Goal: Task Accomplishment & Management: Manage account settings

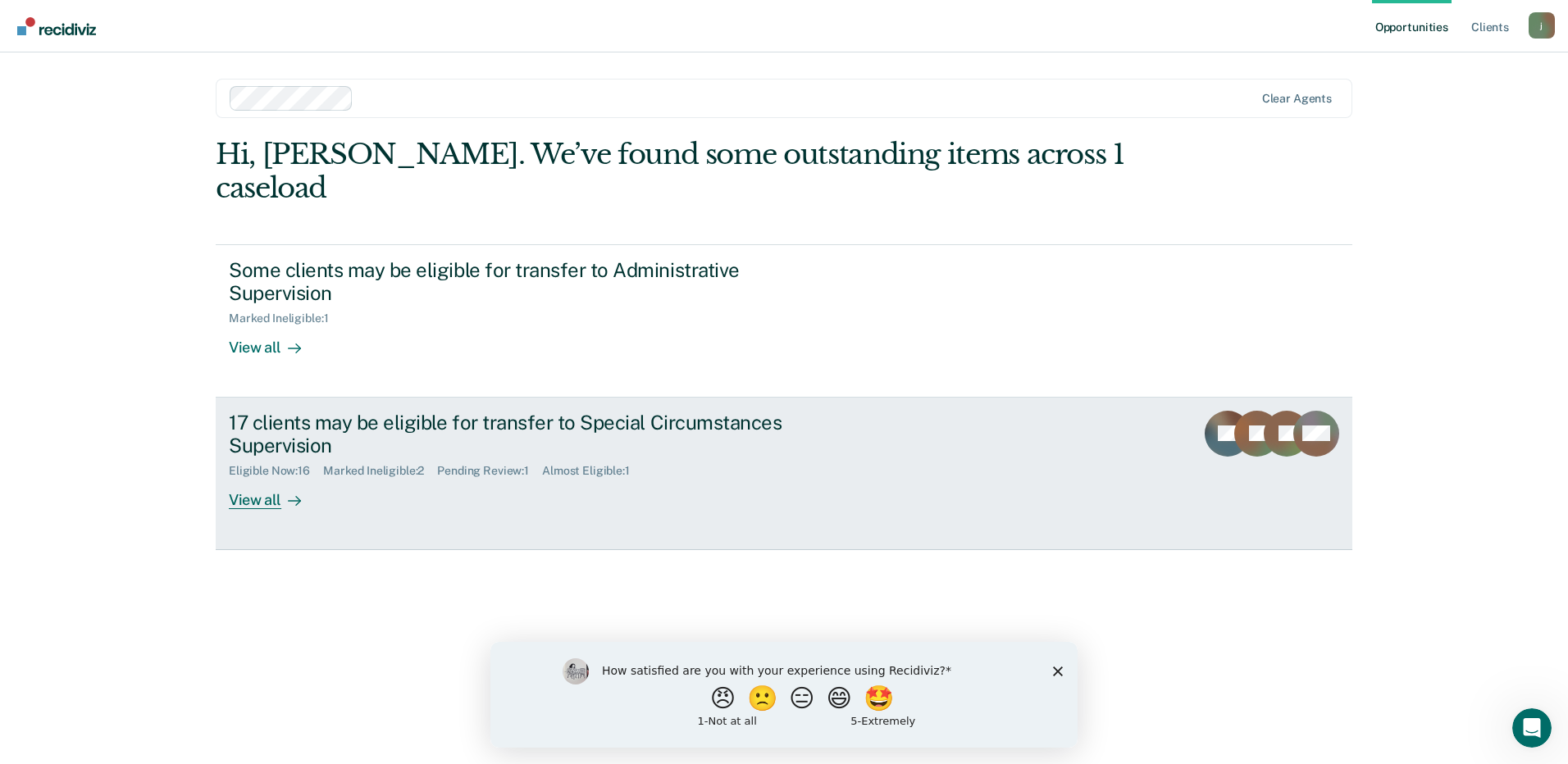
click at [257, 478] on link "17 clients may be eligible for transfer to Special Circumstances Supervision El…" at bounding box center [784, 474] width 1136 height 152
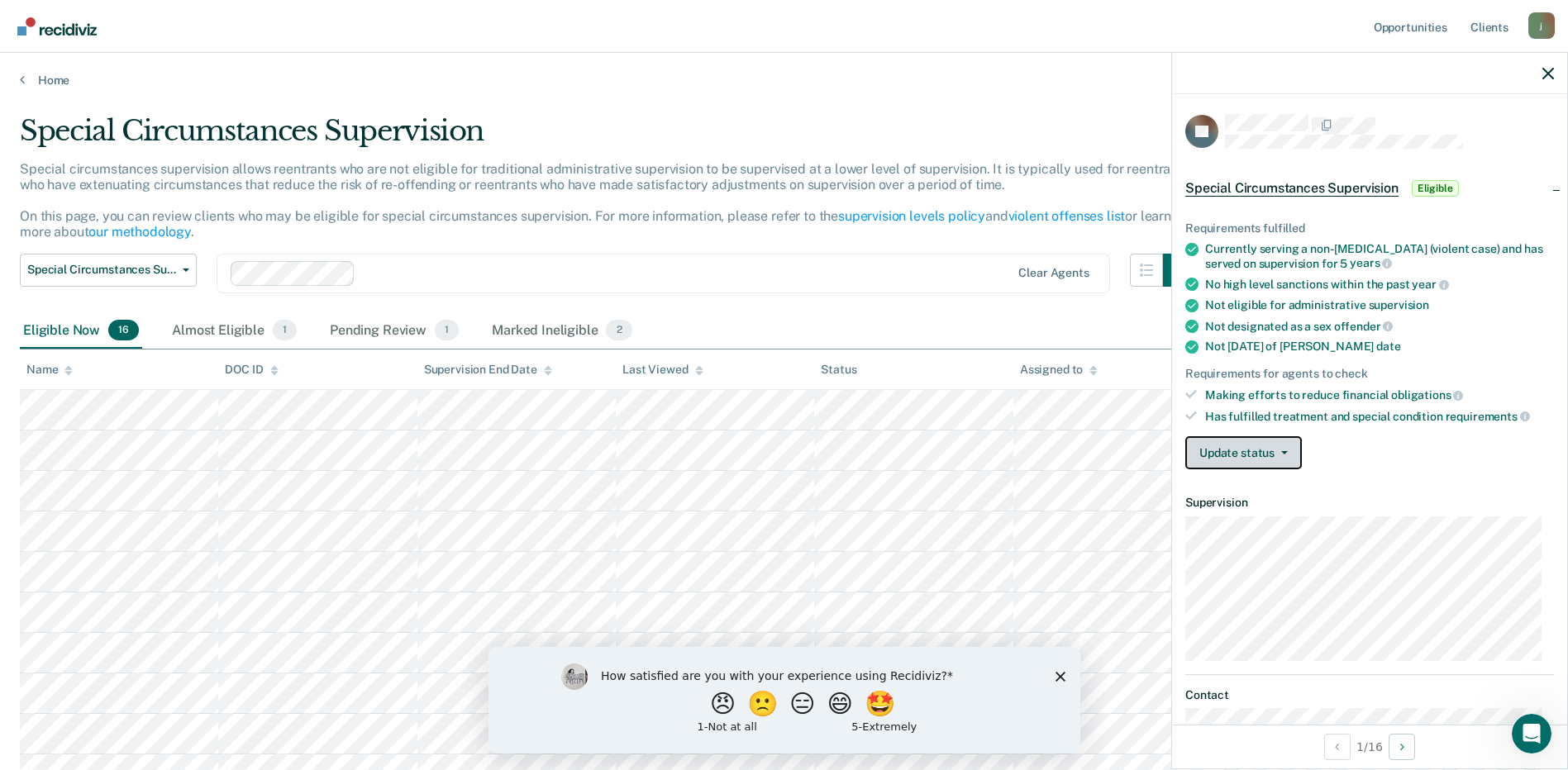
click at [1252, 456] on button "Update status" at bounding box center [1243, 453] width 116 height 33
click at [1359, 453] on div "Update status [PERSON_NAME] Review Mark Ineligible" at bounding box center [1369, 453] width 368 height 33
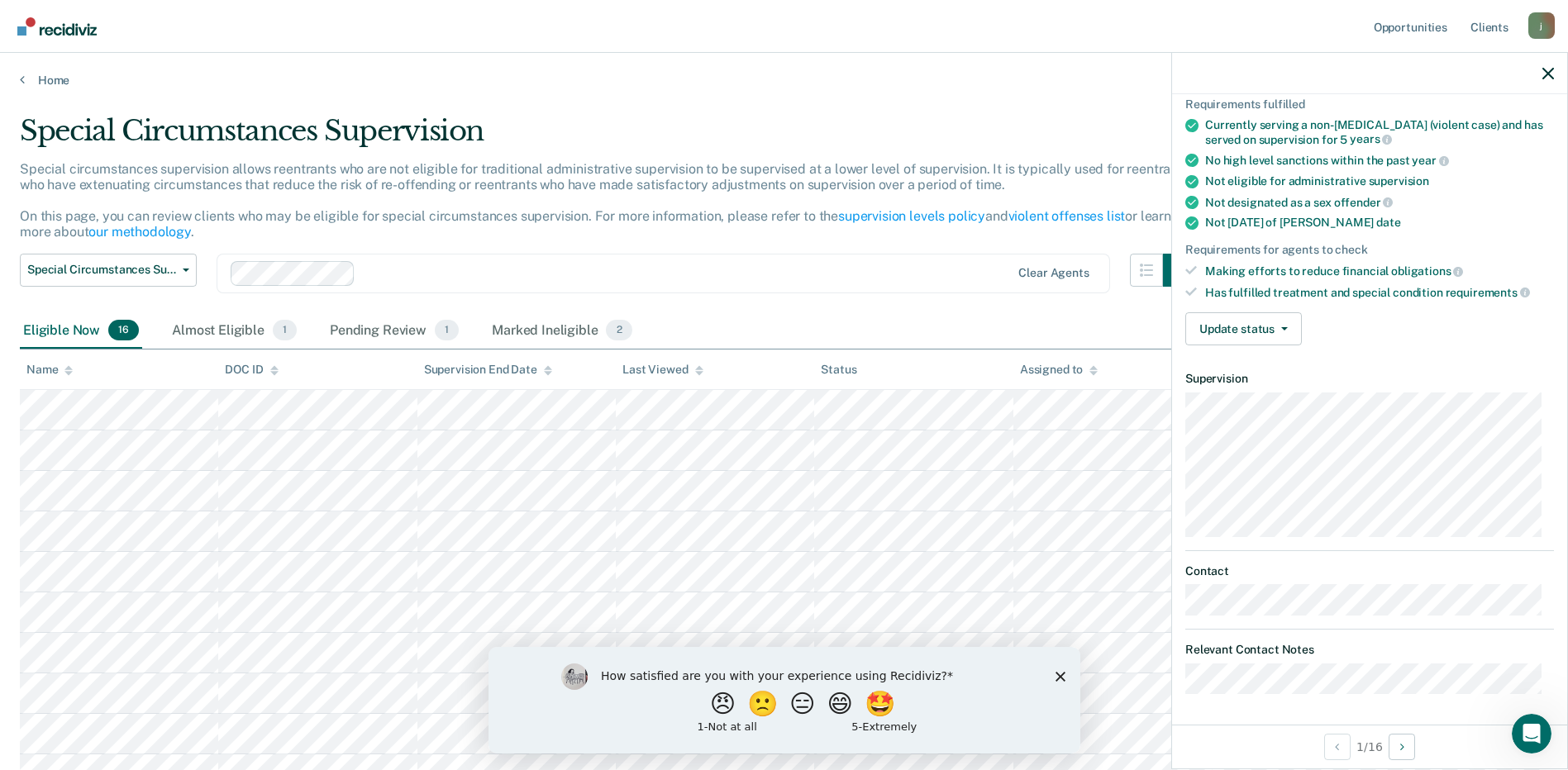
scroll to position [125, 0]
click at [1262, 332] on button "Update status" at bounding box center [1243, 328] width 116 height 33
click at [1268, 396] on button "Mark Ineligible" at bounding box center [1266, 394] width 162 height 26
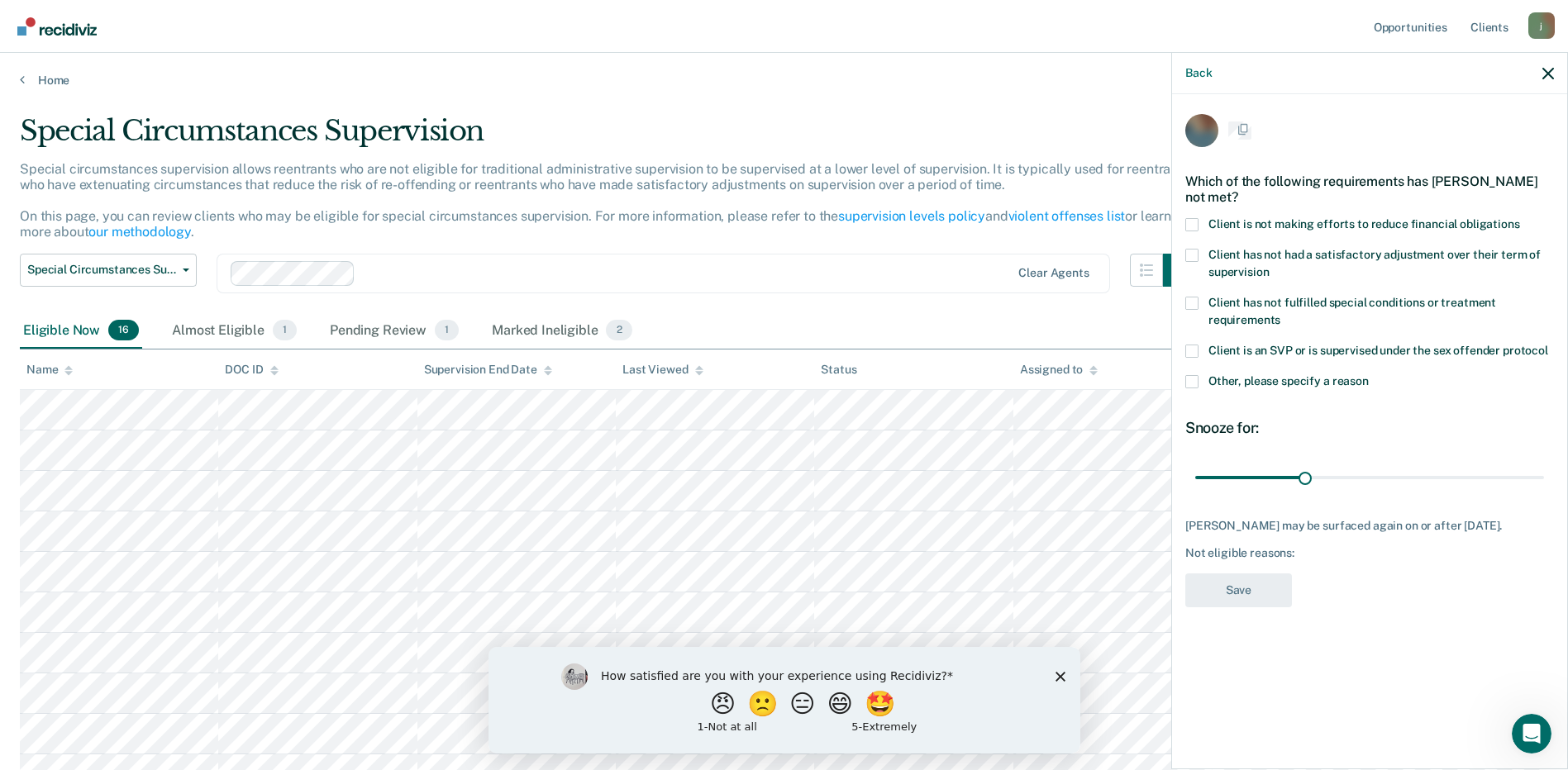
scroll to position [0, 0]
click at [1192, 227] on span at bounding box center [1192, 227] width 14 height 14
click at [1520, 220] on input "Client is not making efforts to reduce financial obligations" at bounding box center [1520, 220] width 0 height 0
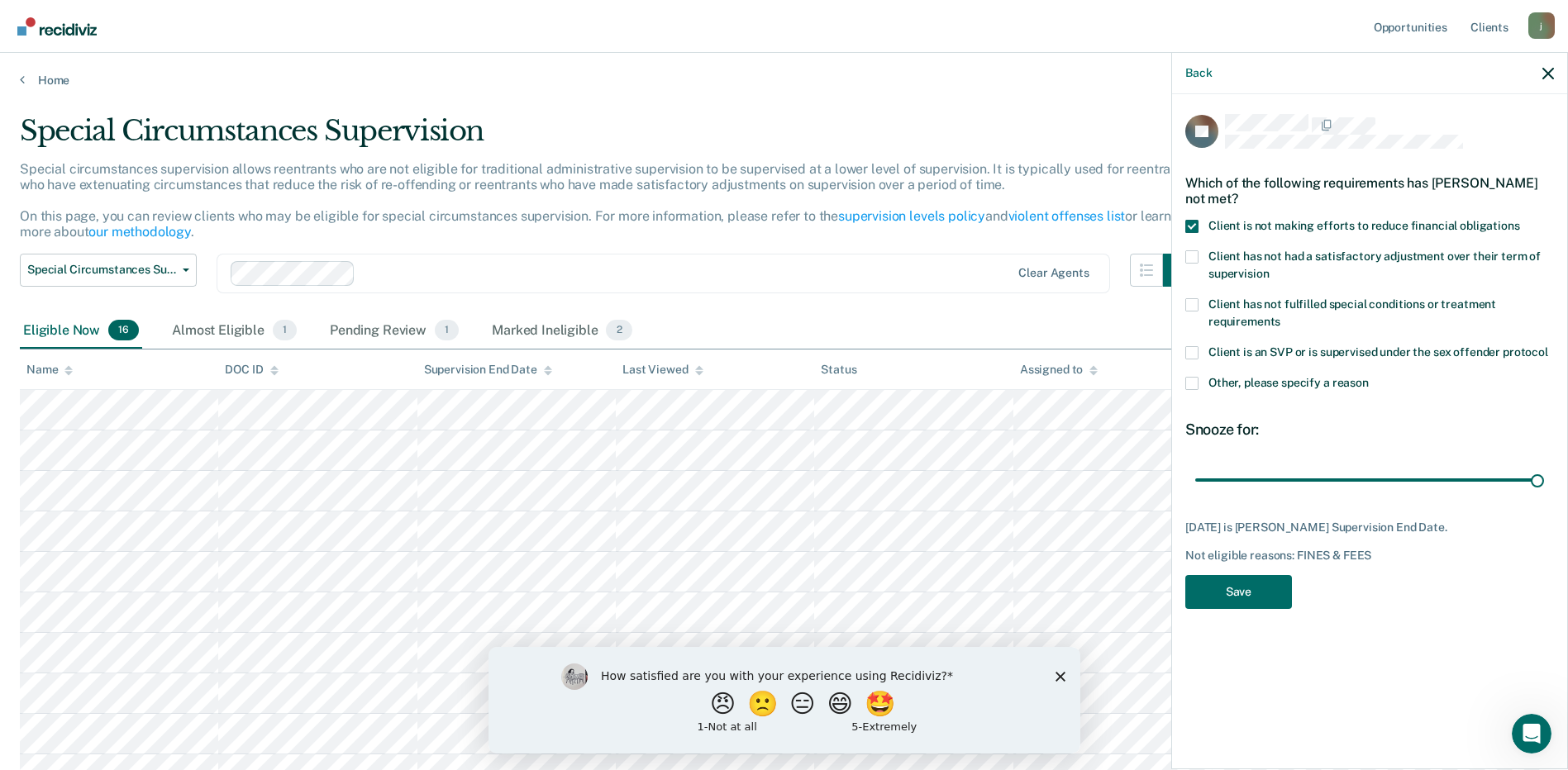
drag, startPoint x: 1302, startPoint y: 479, endPoint x: 1558, endPoint y: 473, distance: 256.1
type input "95"
click at [1545, 473] on input "range" at bounding box center [1369, 480] width 348 height 29
click at [1203, 592] on button "Save" at bounding box center [1239, 592] width 107 height 34
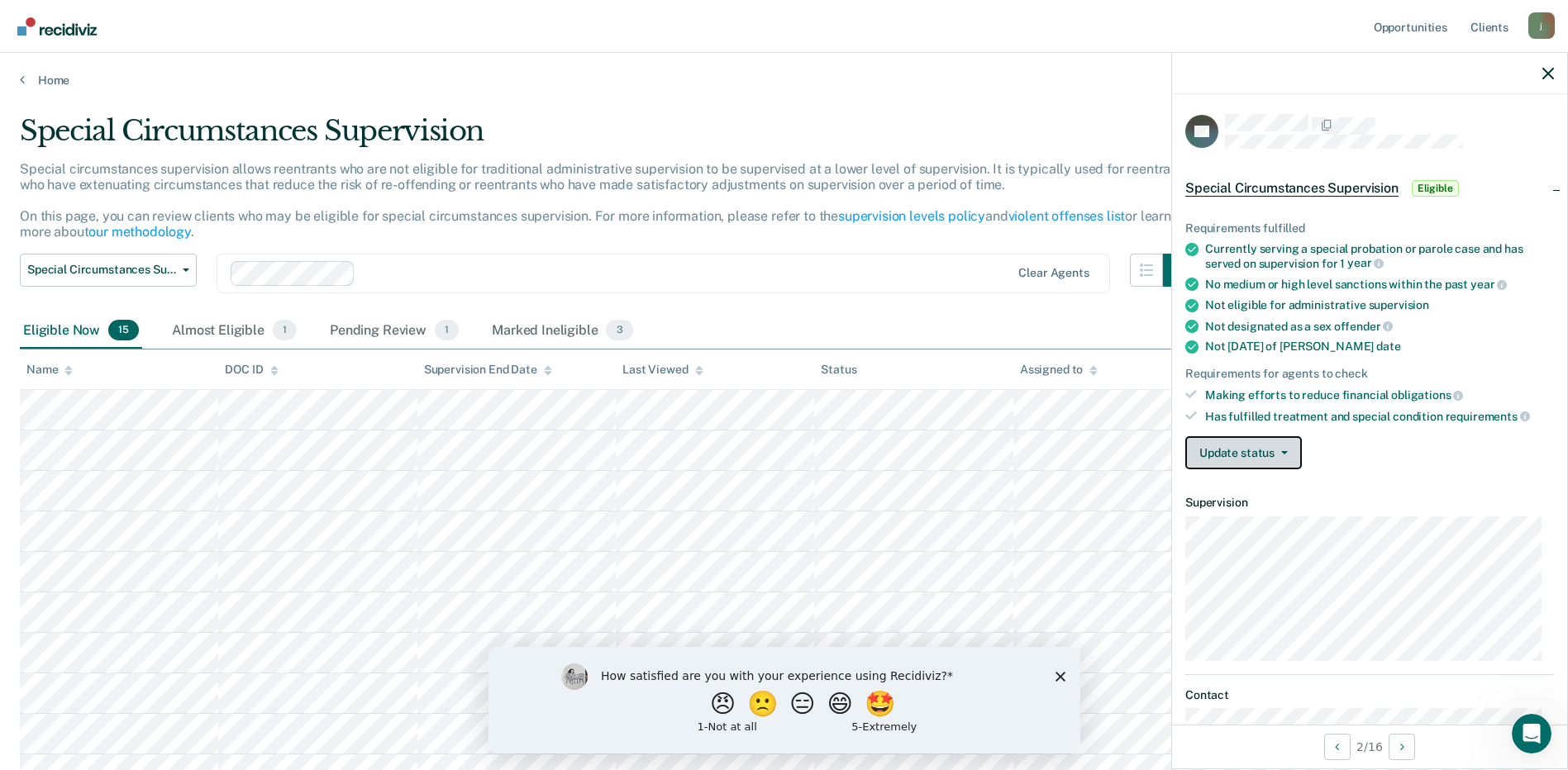
click at [1280, 458] on button "Update status" at bounding box center [1243, 453] width 116 height 33
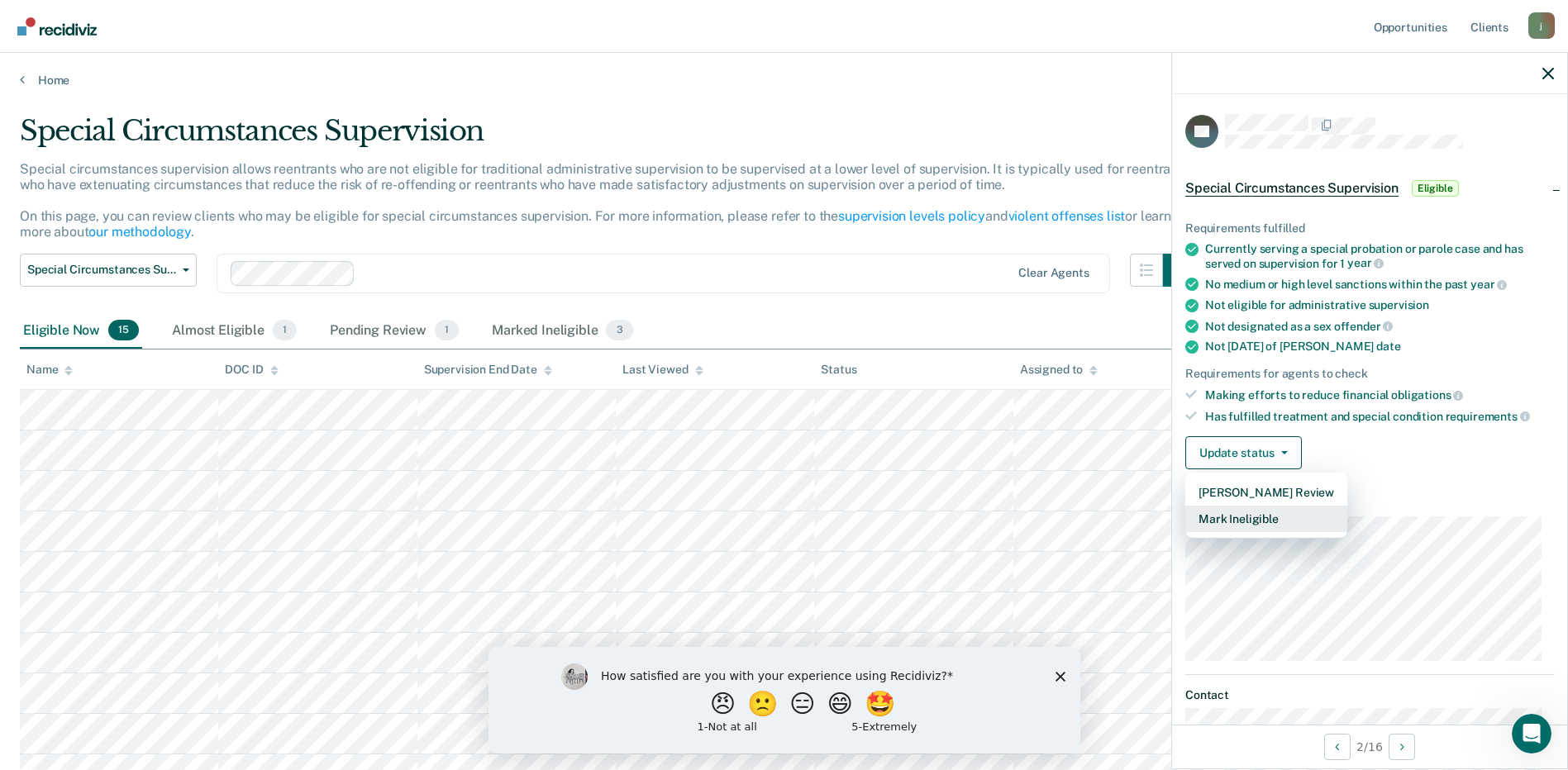
click at [1282, 518] on button "Mark Ineligible" at bounding box center [1266, 518] width 162 height 26
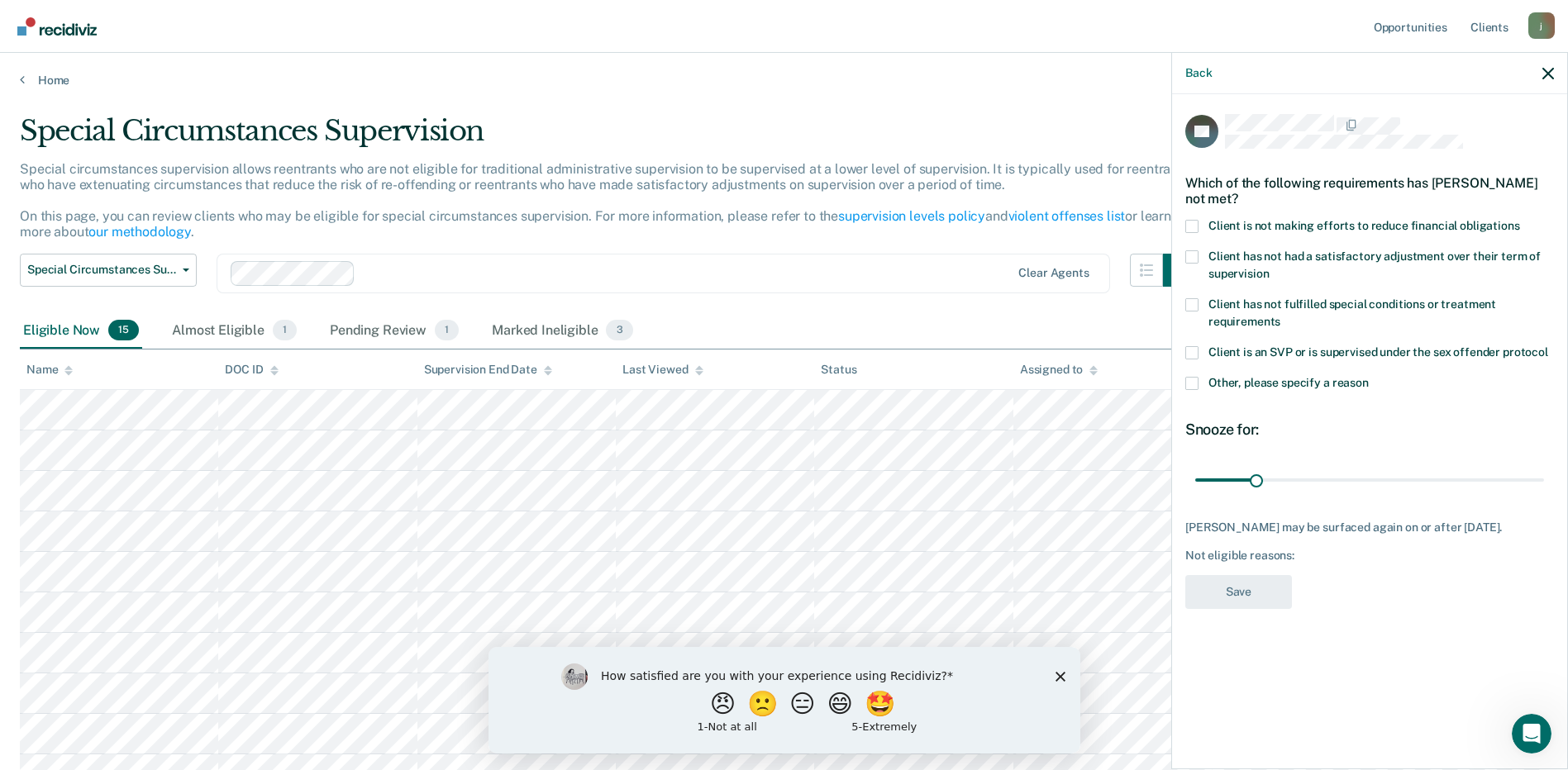
click at [1197, 226] on span at bounding box center [1192, 227] width 14 height 14
click at [1520, 220] on input "Client is not making efforts to reduce financial obligations" at bounding box center [1520, 220] width 0 height 0
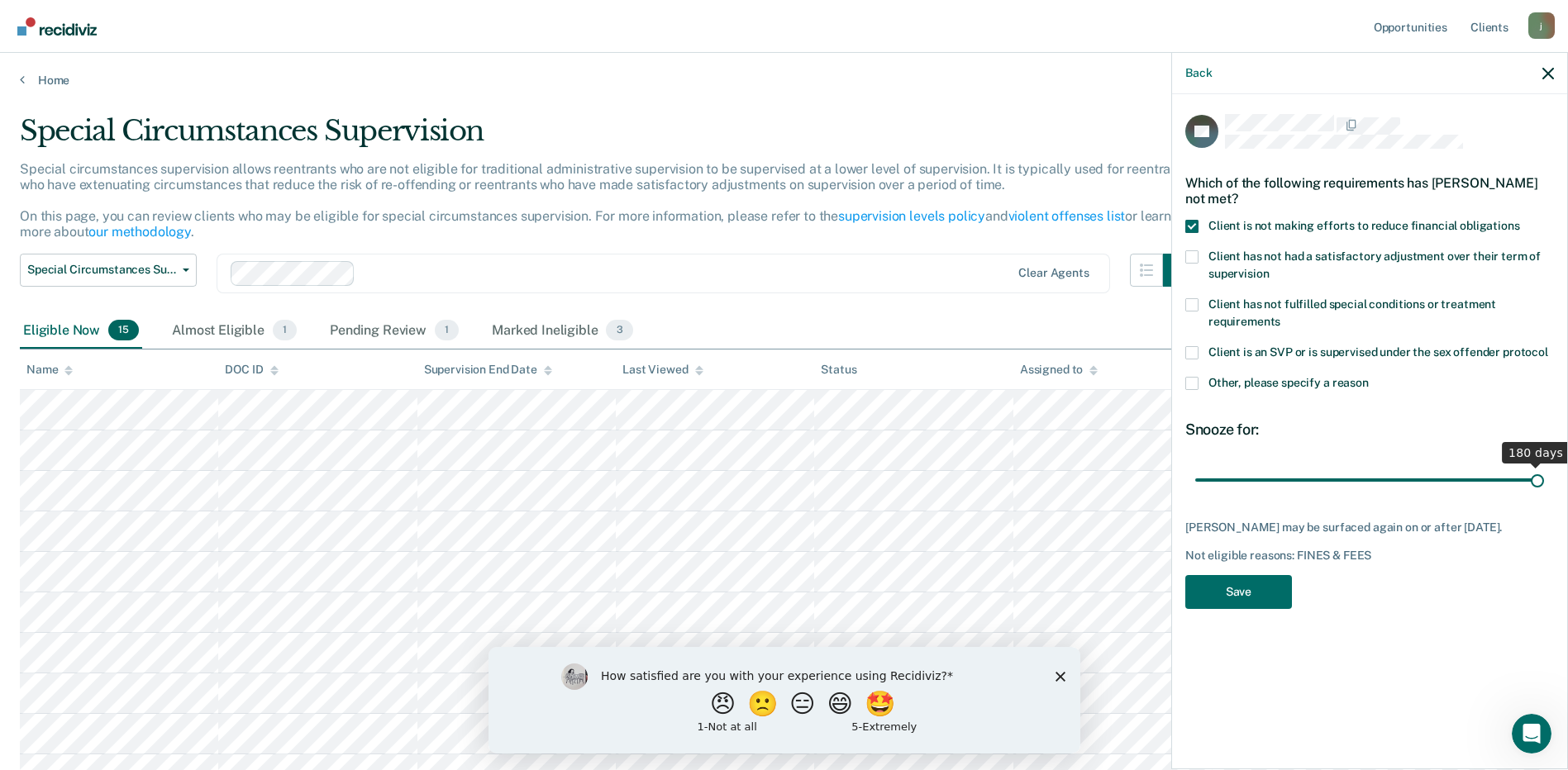
drag, startPoint x: 1260, startPoint y: 472, endPoint x: 1739, endPoint y: 473, distance: 479.0
type input "180"
click at [1545, 473] on input "range" at bounding box center [1369, 480] width 348 height 29
click at [1199, 382] on label "Other, please specify a reason" at bounding box center [1369, 385] width 368 height 17
click at [1369, 377] on input "Other, please specify a reason" at bounding box center [1369, 377] width 0 height 0
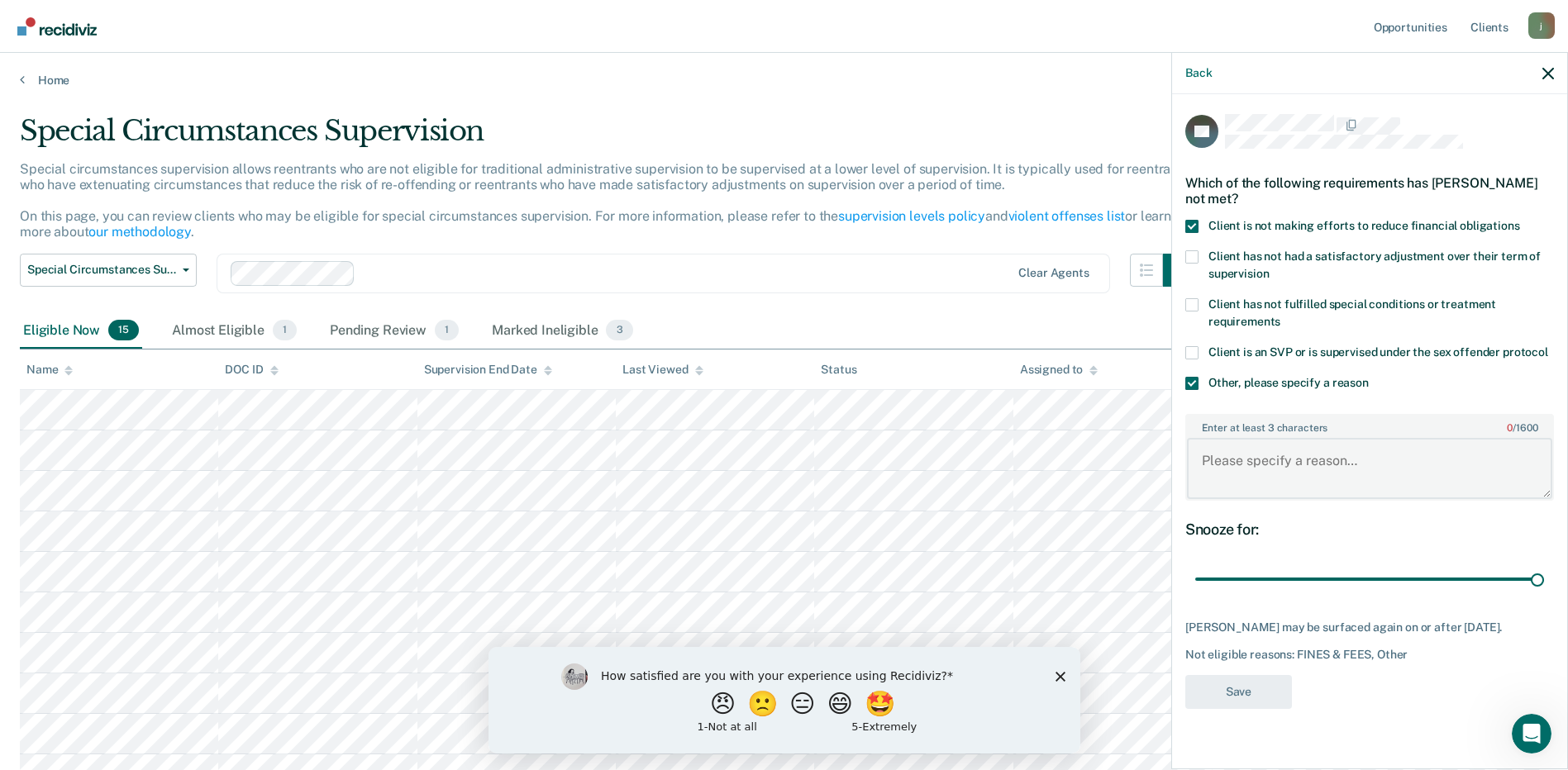
click at [1322, 457] on textarea "Enter at least 3 characters 0 / 1600" at bounding box center [1369, 468] width 366 height 61
drag, startPoint x: 1447, startPoint y: 458, endPoint x: 1190, endPoint y: 469, distance: 257.2
click at [1190, 469] on textarea "not making supervision fee payments" at bounding box center [1369, 468] width 366 height 61
type textarea "not making supervision fee payments"
click at [1248, 695] on button "Save" at bounding box center [1239, 692] width 107 height 34
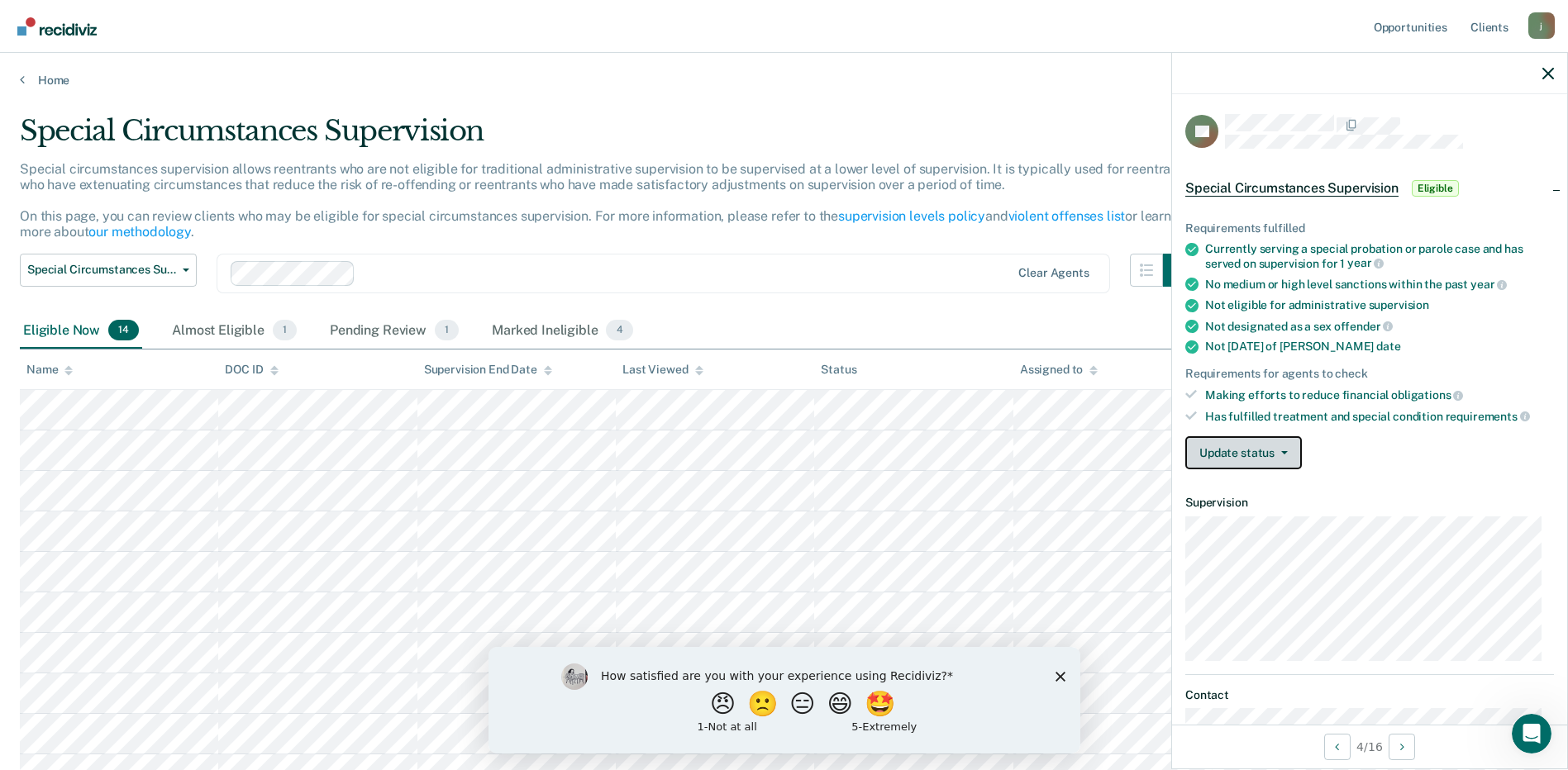
click at [1221, 438] on button "Update status" at bounding box center [1243, 453] width 116 height 33
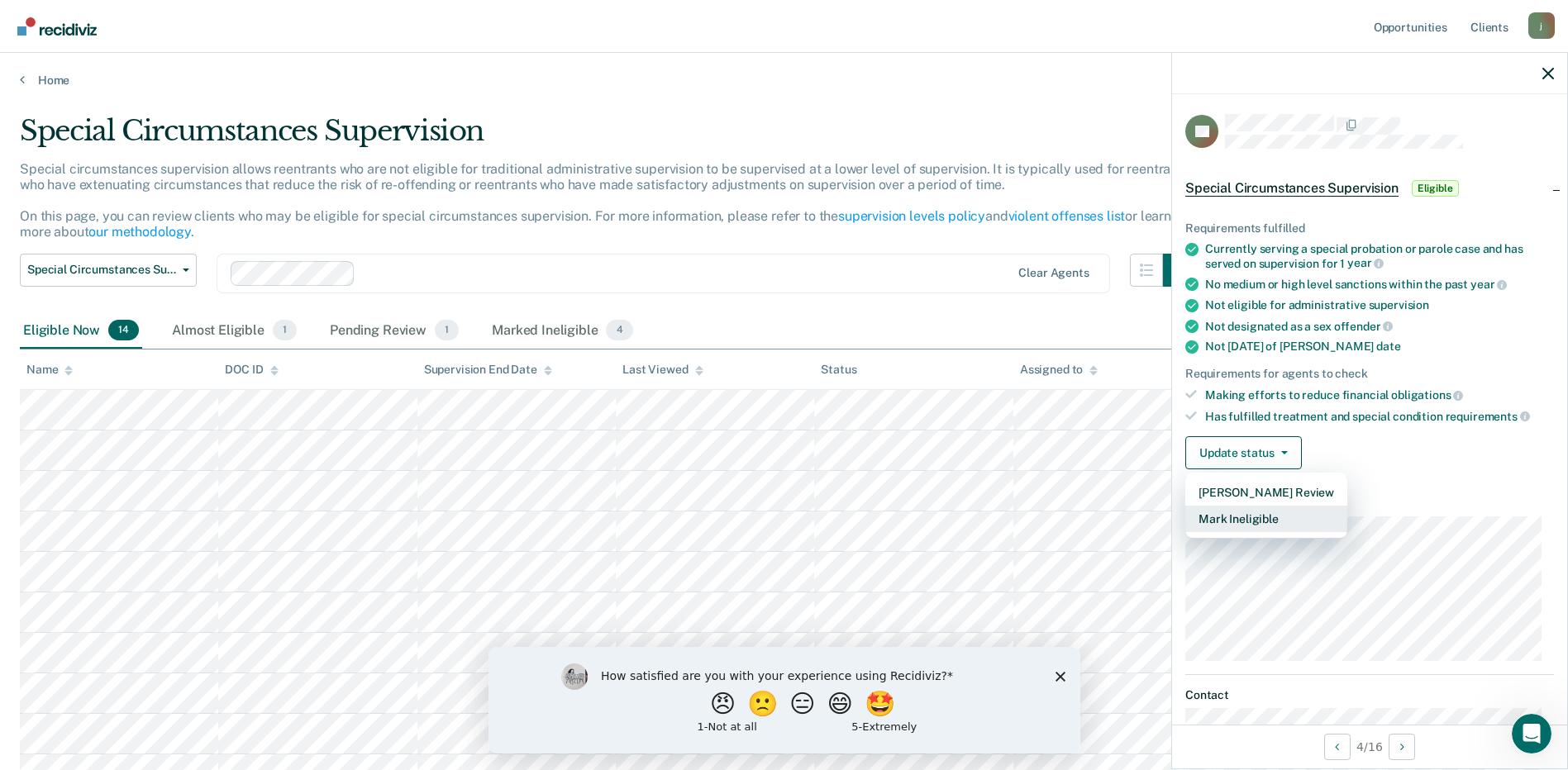
click at [1252, 514] on button "Mark Ineligible" at bounding box center [1266, 518] width 162 height 26
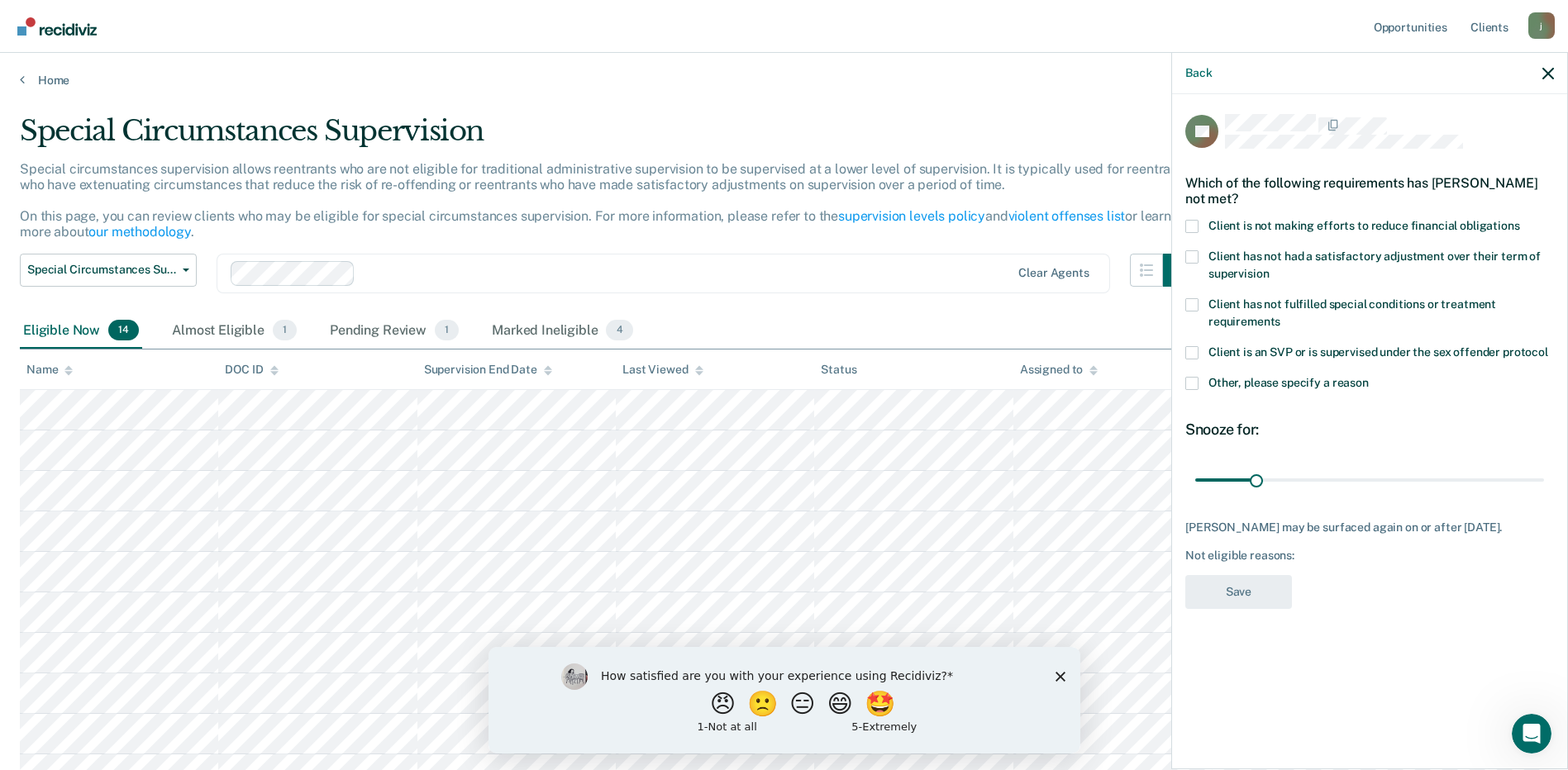
click at [1207, 222] on label "Client is not making efforts to reduce financial obligations" at bounding box center [1369, 228] width 368 height 17
click at [1520, 220] on input "Client is not making efforts to reduce financial obligations" at bounding box center [1520, 220] width 0 height 0
click at [1203, 240] on div "Client is not making efforts to reduce financial obligations" at bounding box center [1369, 236] width 368 height 31
click at [1199, 253] on label "Client has not had a satisfactory adjustment over their term of supervision" at bounding box center [1369, 267] width 368 height 34
click at [1269, 268] on input "Client has not had a satisfactory adjustment over their term of supervision" at bounding box center [1269, 268] width 0 height 0
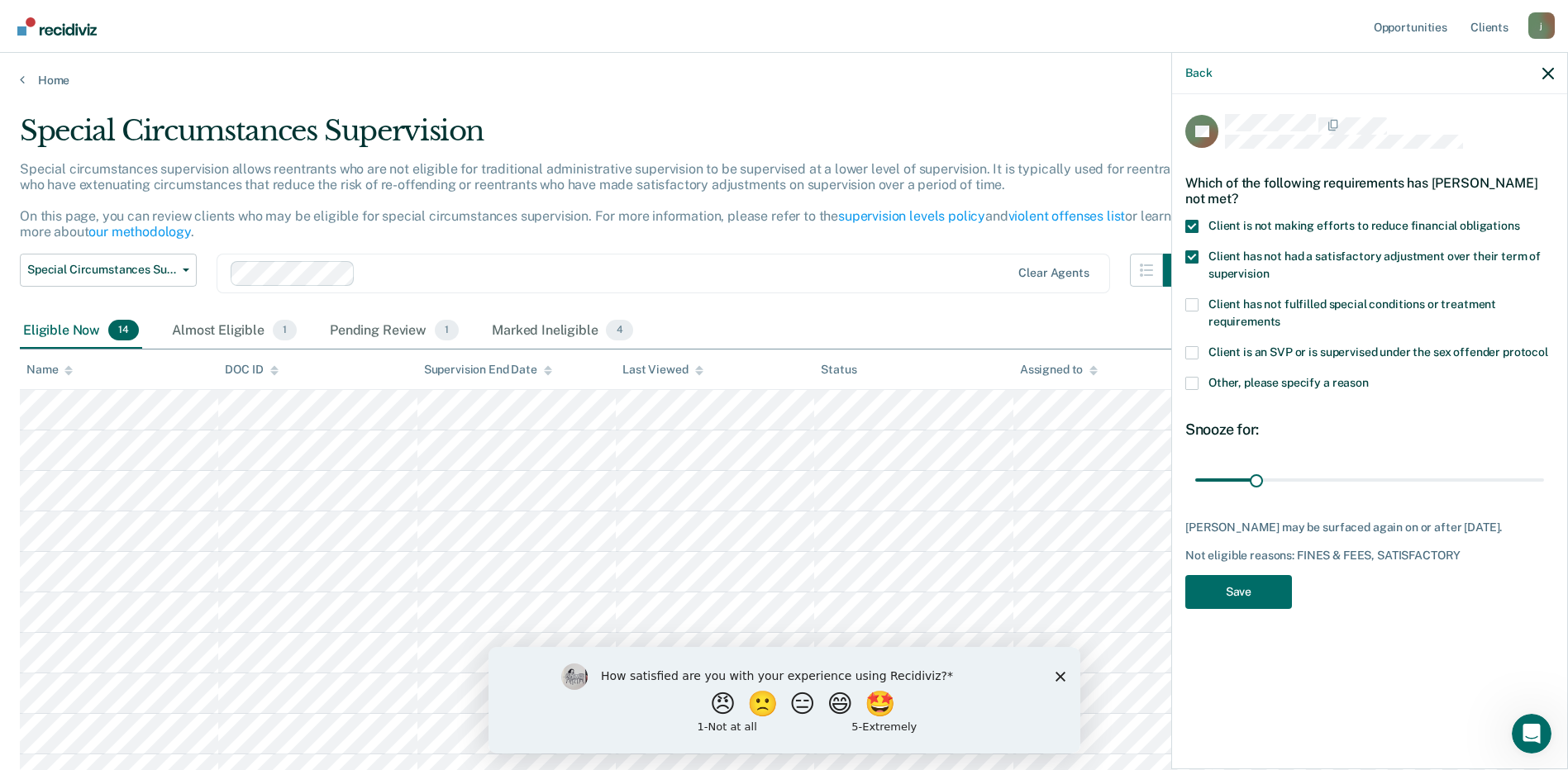
click at [1186, 383] on span at bounding box center [1192, 384] width 14 height 14
click at [1369, 377] on input "Other, please specify a reason" at bounding box center [1369, 377] width 0 height 0
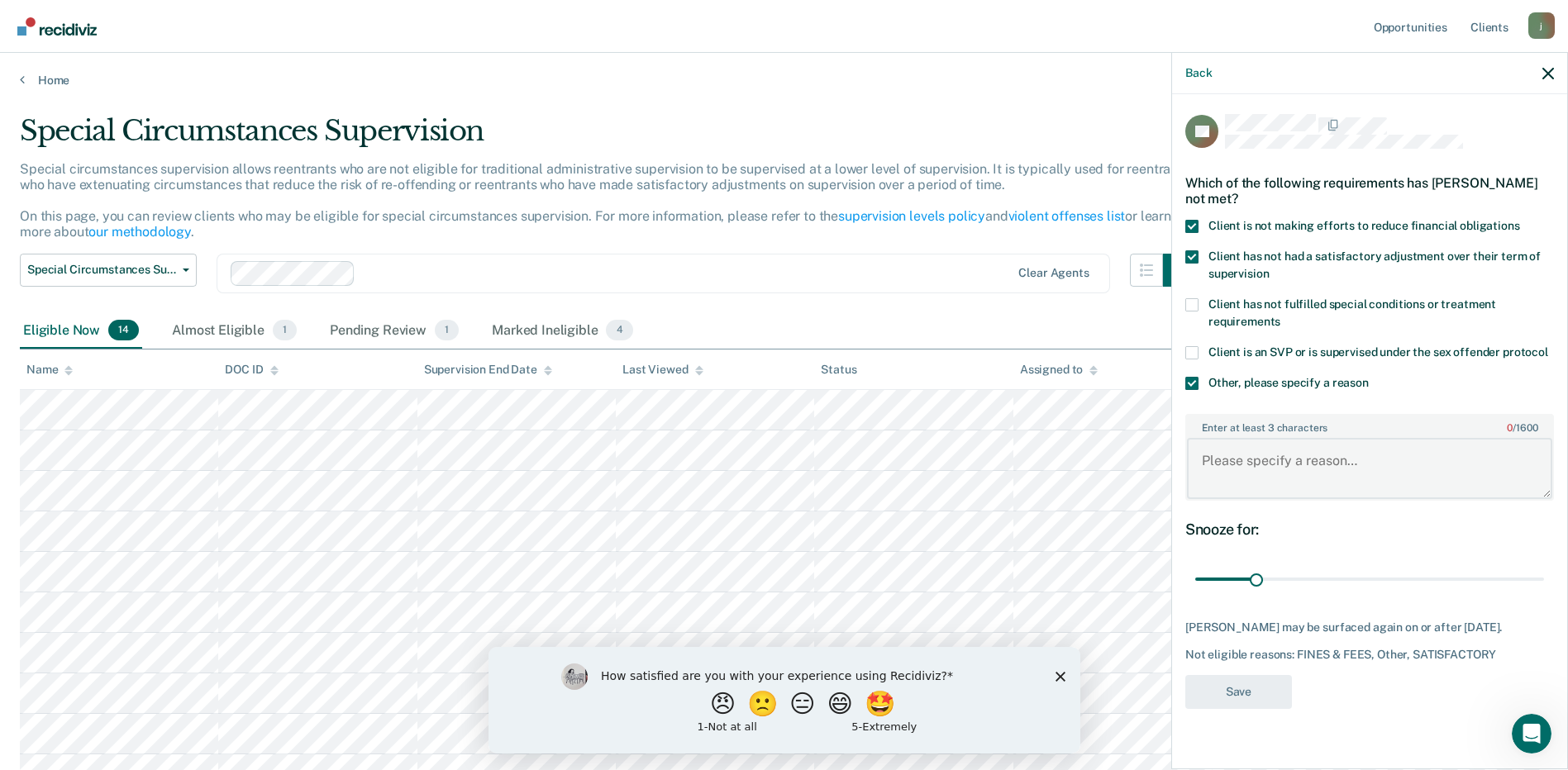
click at [1225, 467] on textarea "Enter at least 3 characters 0 / 1600" at bounding box center [1369, 468] width 366 height 61
paste textarea "not making supervision fee payments"
type textarea "not making supervision fee payments"
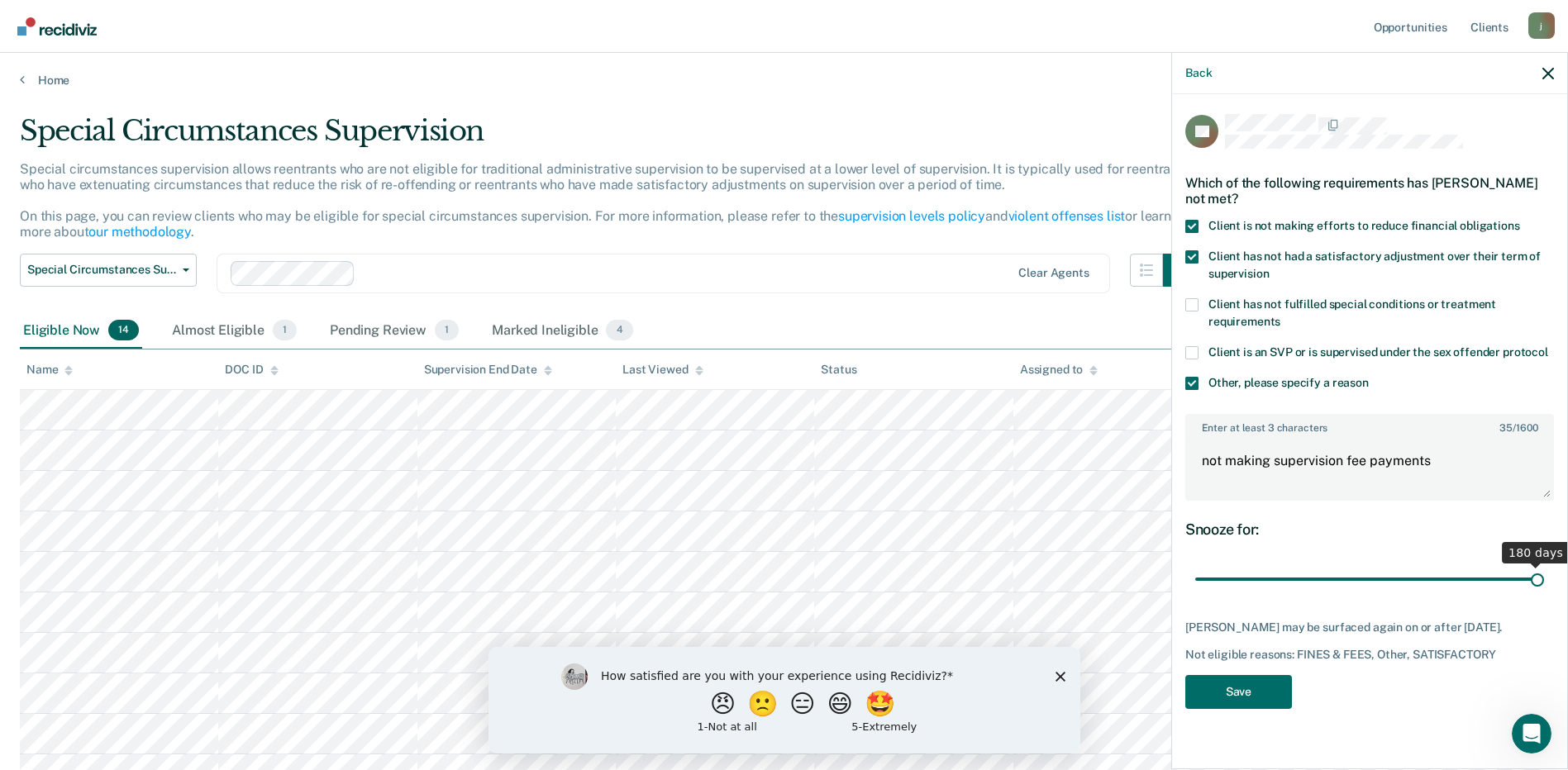
drag, startPoint x: 1253, startPoint y: 574, endPoint x: 1559, endPoint y: 550, distance: 306.9
type input "180"
click at [1545, 565] on input "range" at bounding box center [1369, 580] width 348 height 29
click at [1239, 677] on button "Save" at bounding box center [1239, 692] width 107 height 34
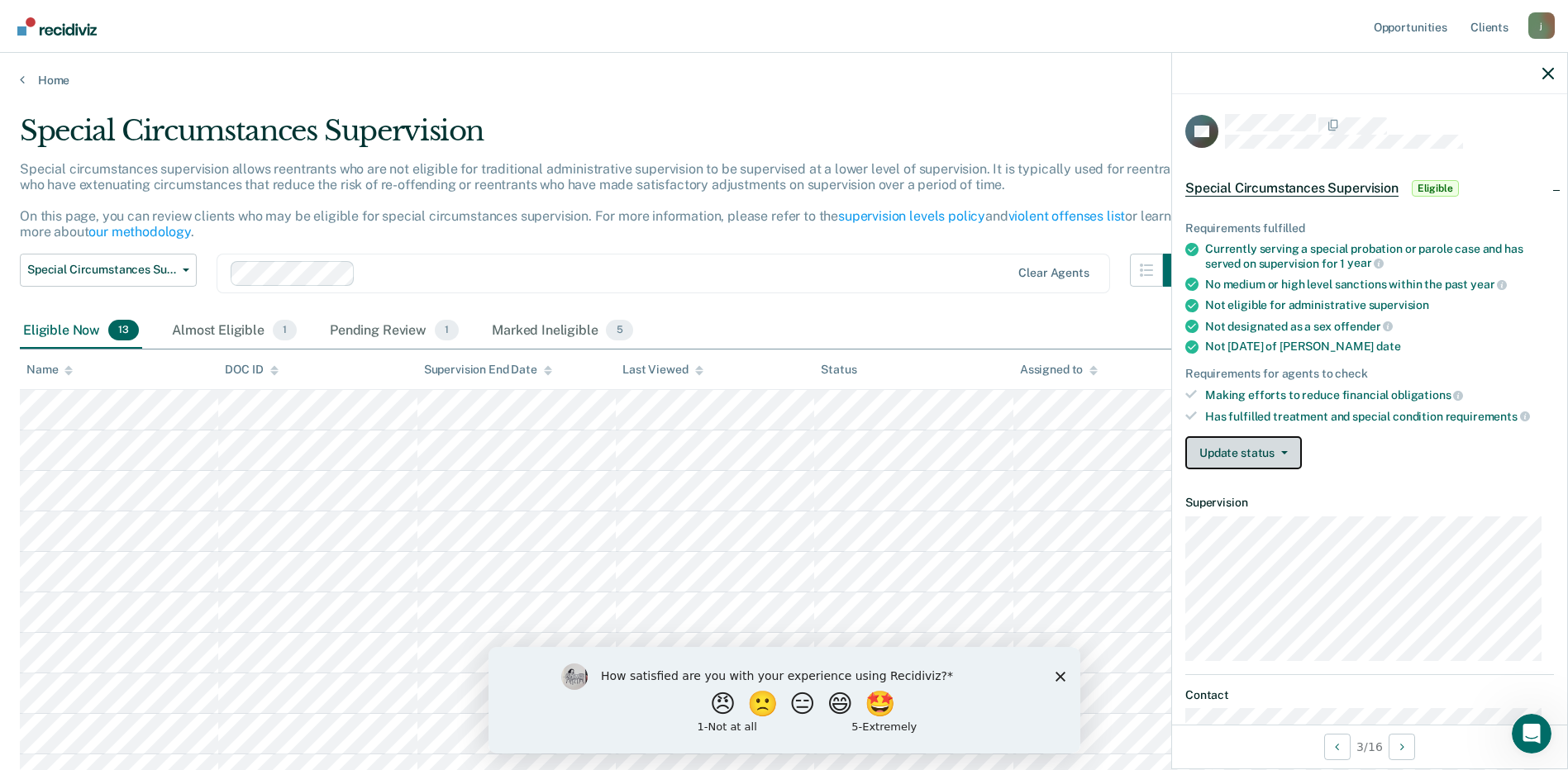
click at [1267, 452] on button "Update status" at bounding box center [1243, 453] width 116 height 33
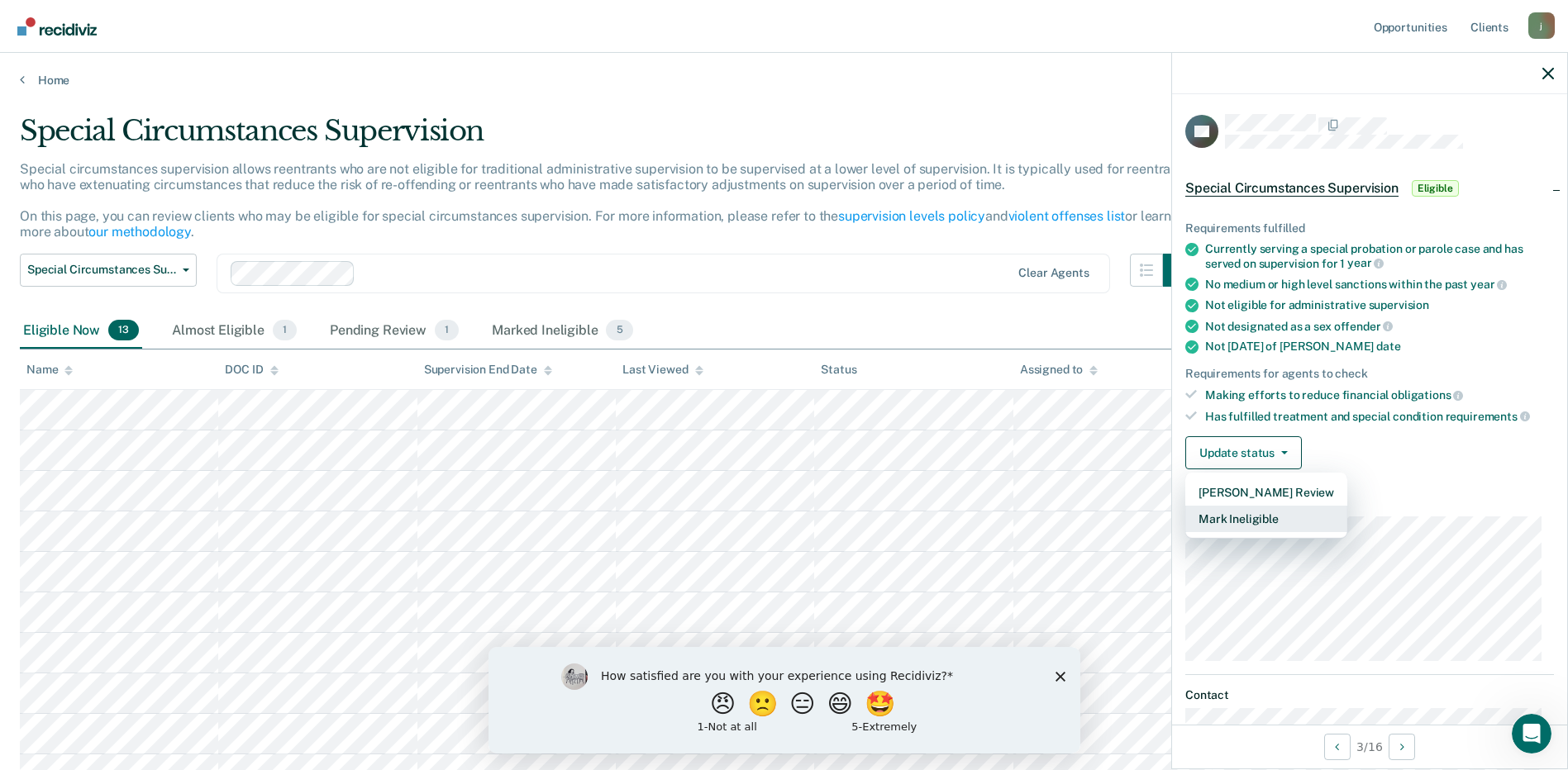
click at [1287, 521] on button "Mark Ineligible" at bounding box center [1266, 518] width 162 height 26
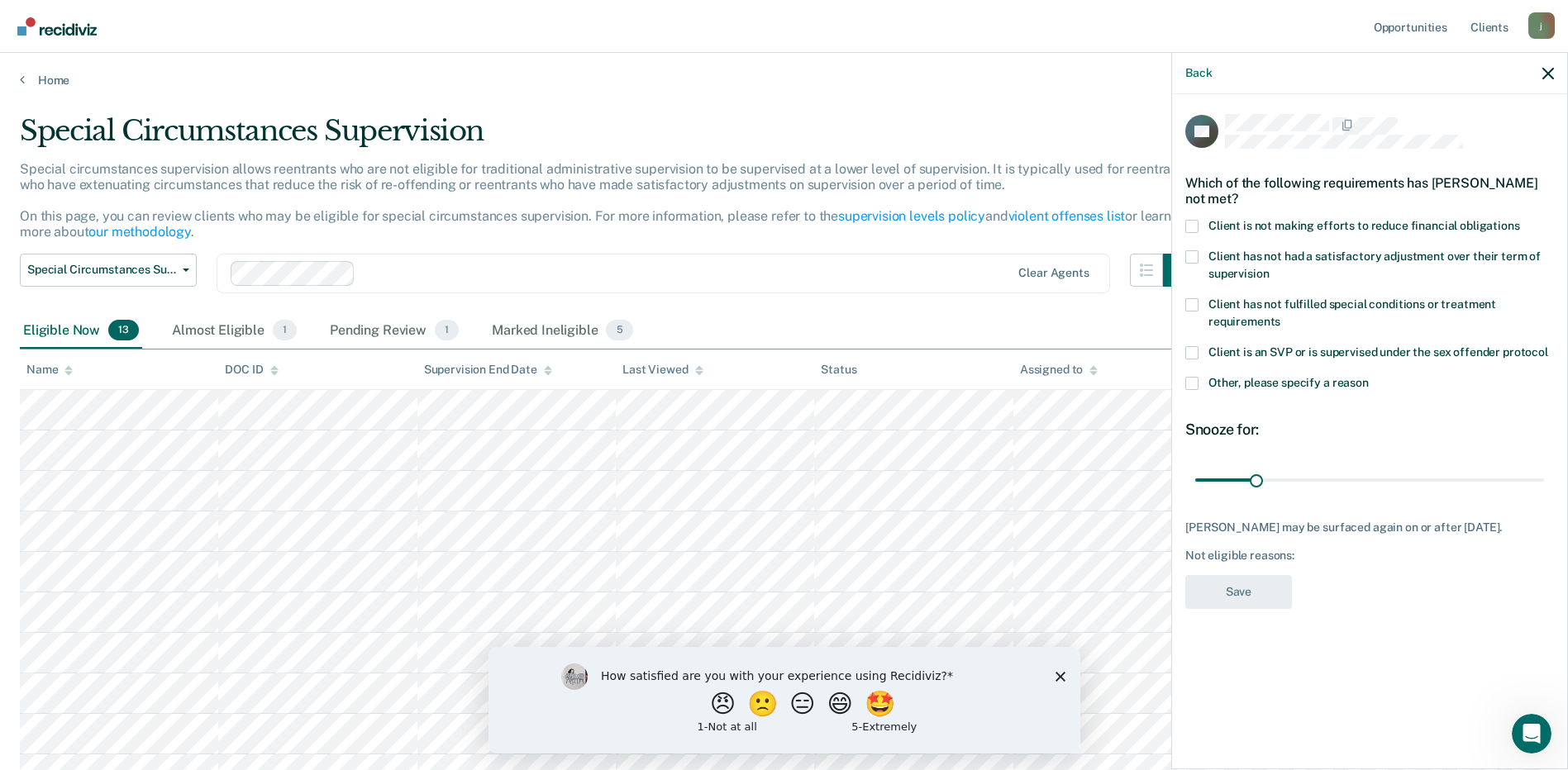
click at [1196, 217] on div "Which of the following requirements has [PERSON_NAME] not met?" at bounding box center [1369, 190] width 368 height 58
click at [1192, 222] on span at bounding box center [1192, 227] width 14 height 14
click at [1520, 220] on input "Client is not making efforts to reduce financial obligations" at bounding box center [1520, 220] width 0 height 0
click at [1194, 378] on span at bounding box center [1192, 384] width 14 height 14
click at [1369, 377] on input "Other, please specify a reason" at bounding box center [1369, 377] width 0 height 0
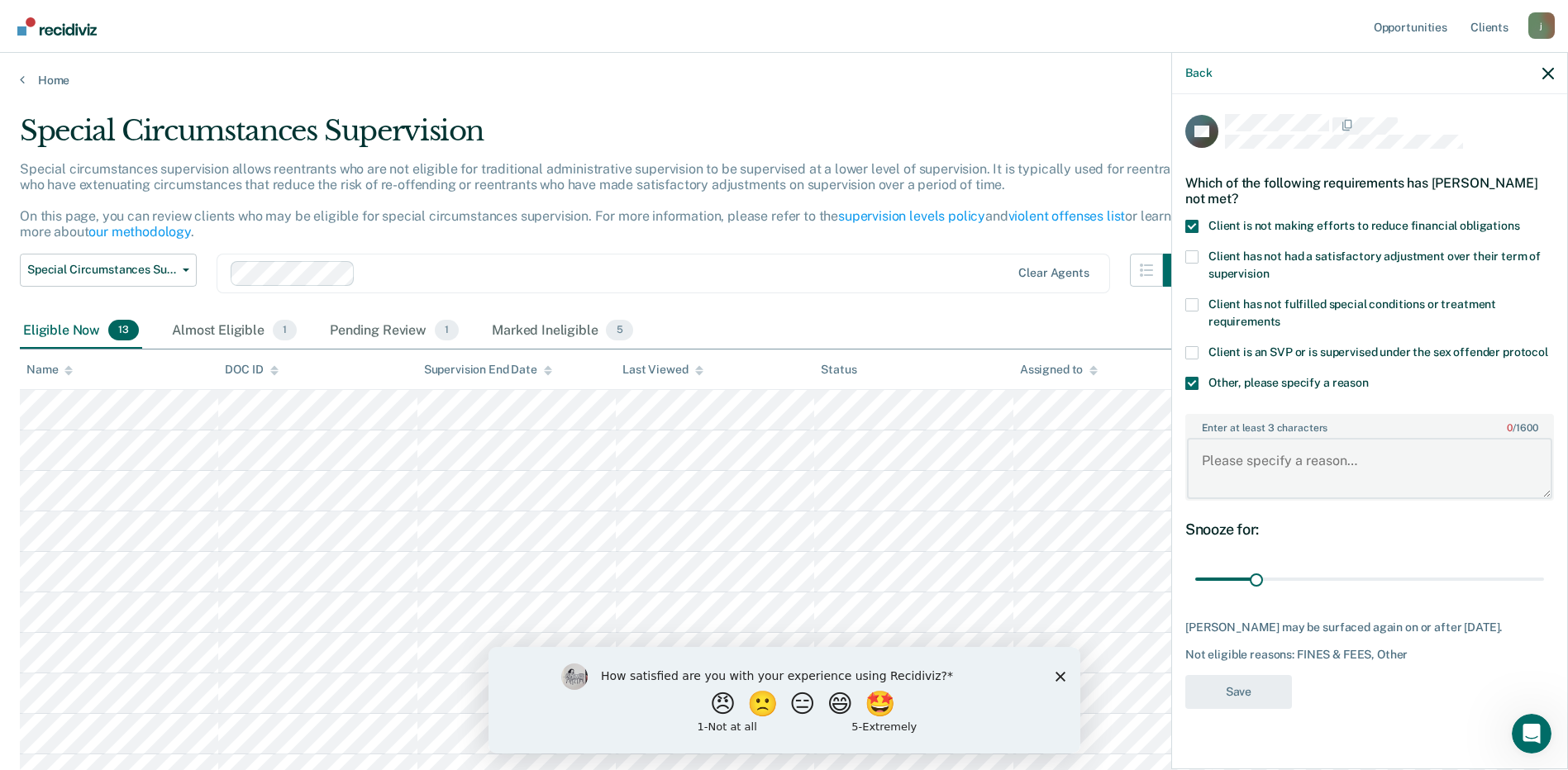
paste textarea "not making supervision fee payments"
type textarea "not making supervision fee payments"
click at [1252, 679] on button "Save" at bounding box center [1239, 692] width 107 height 34
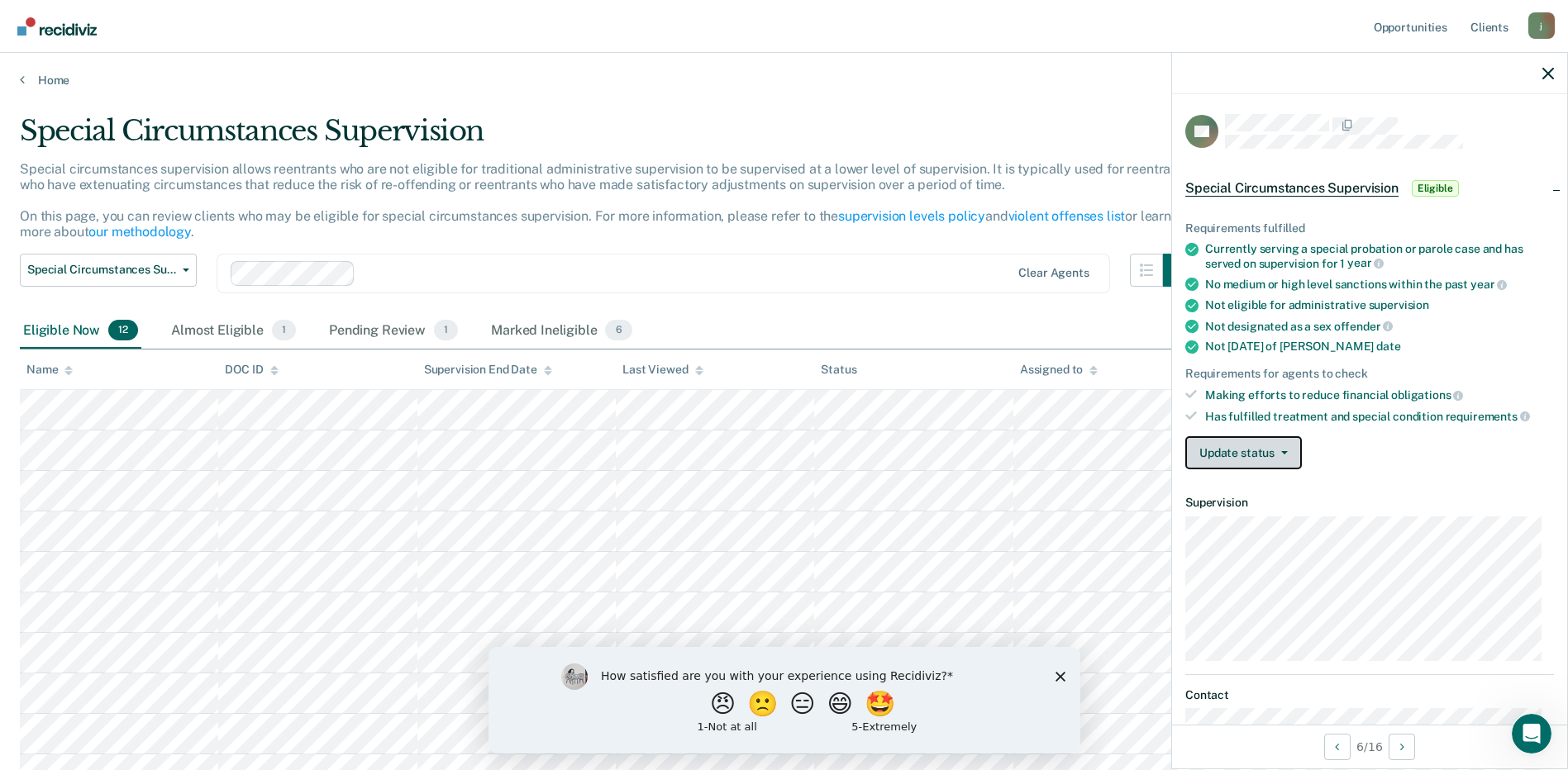
click at [1269, 450] on button "Update status" at bounding box center [1243, 453] width 116 height 33
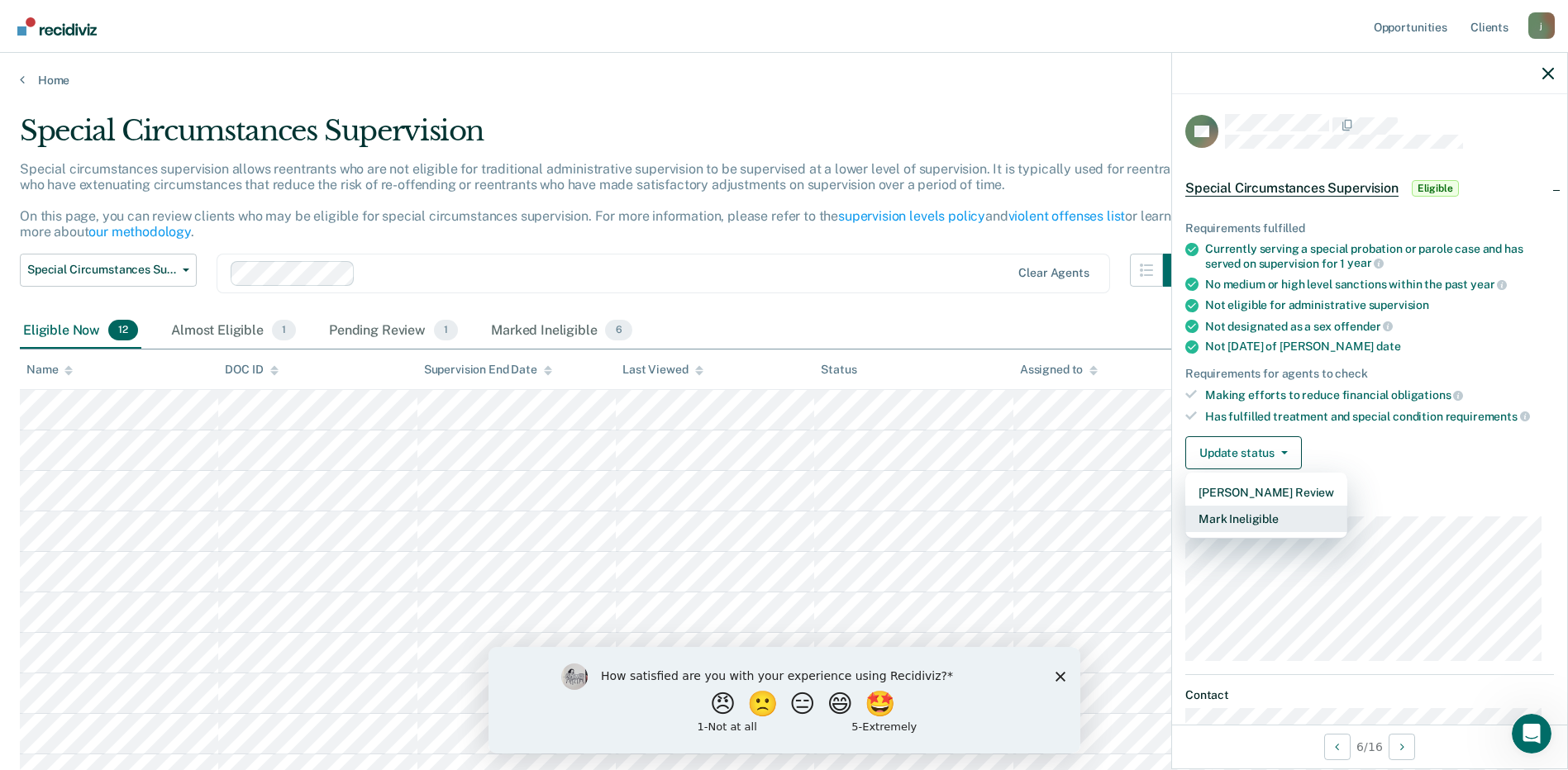
click at [1261, 521] on button "Mark Ineligible" at bounding box center [1266, 518] width 162 height 26
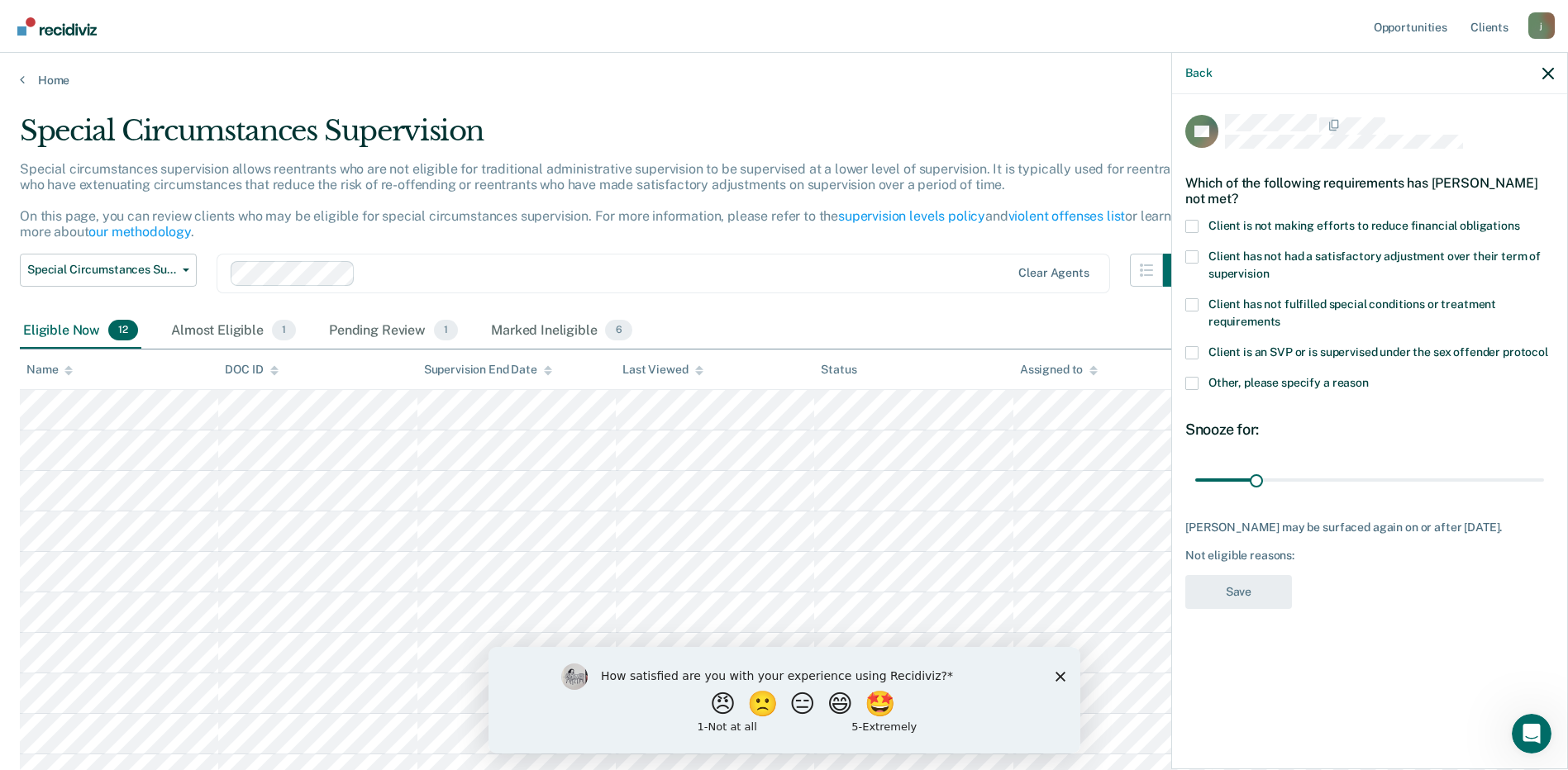
click at [1197, 220] on span at bounding box center [1192, 227] width 14 height 14
click at [1520, 220] on input "Client is not making efforts to reduce financial obligations" at bounding box center [1520, 220] width 0 height 0
click at [1192, 255] on span at bounding box center [1192, 256] width 14 height 14
click at [1269, 268] on input "Client has not had a satisfactory adjustment over their term of supervision" at bounding box center [1269, 268] width 0 height 0
click at [1197, 390] on label "Other, please specify a reason" at bounding box center [1369, 385] width 368 height 17
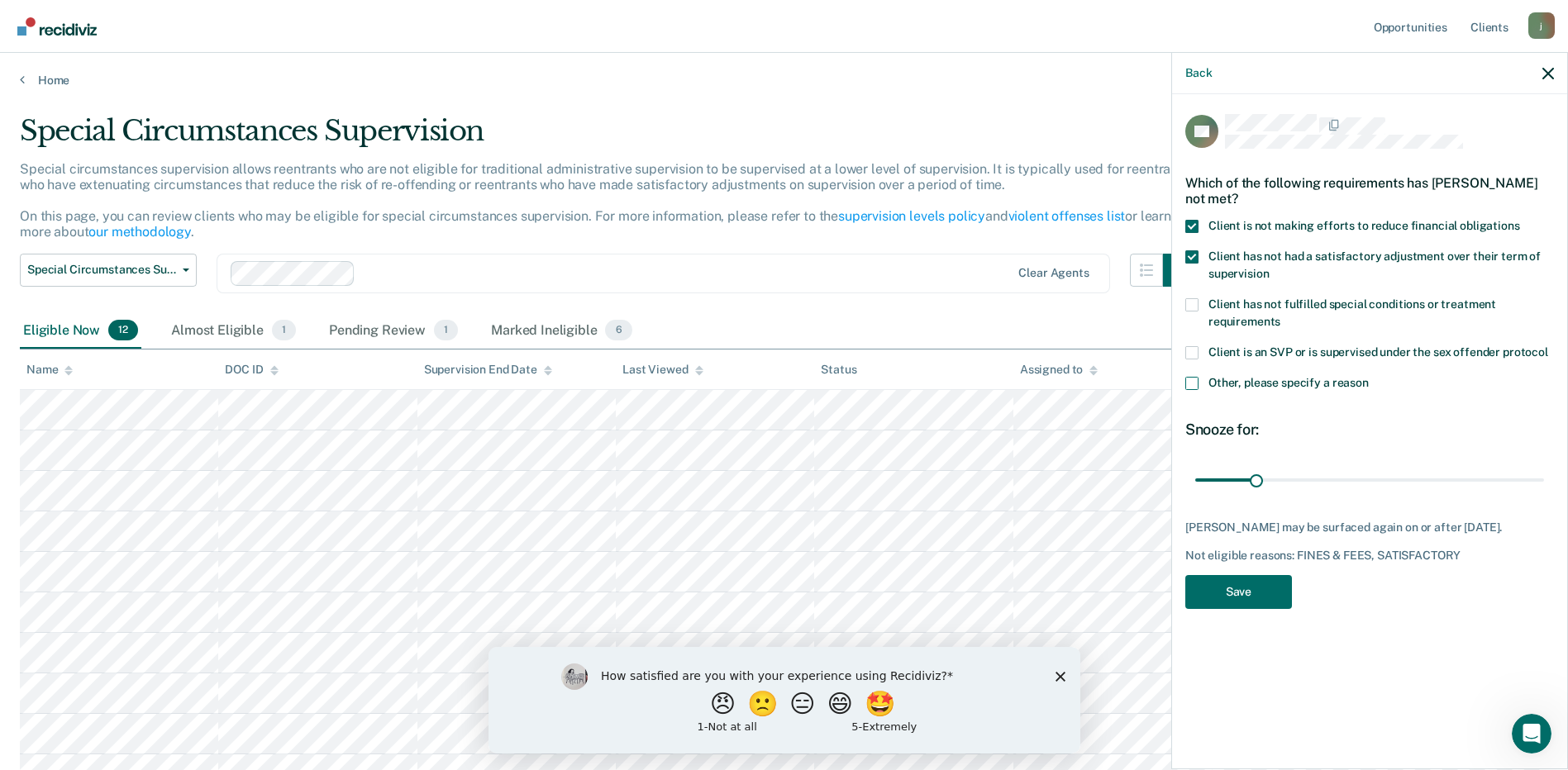
click at [1369, 377] on input "Other, please specify a reason" at bounding box center [1369, 377] width 0 height 0
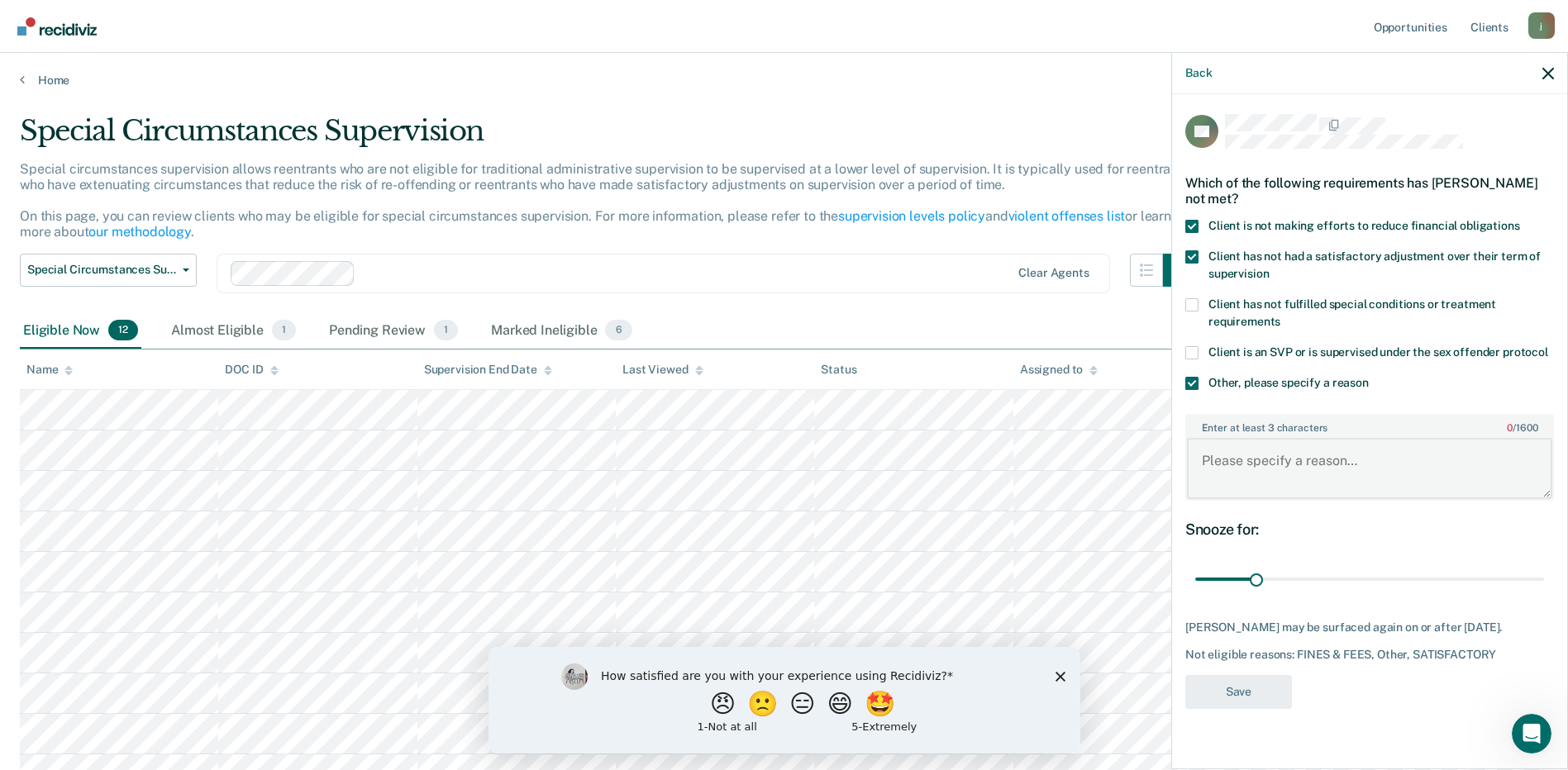
click at [1238, 477] on textarea "Enter at least 3 characters 0 / 1600" at bounding box center [1369, 468] width 366 height 61
paste textarea "not making supervision fee payments"
type textarea "not making supervision fee payments"
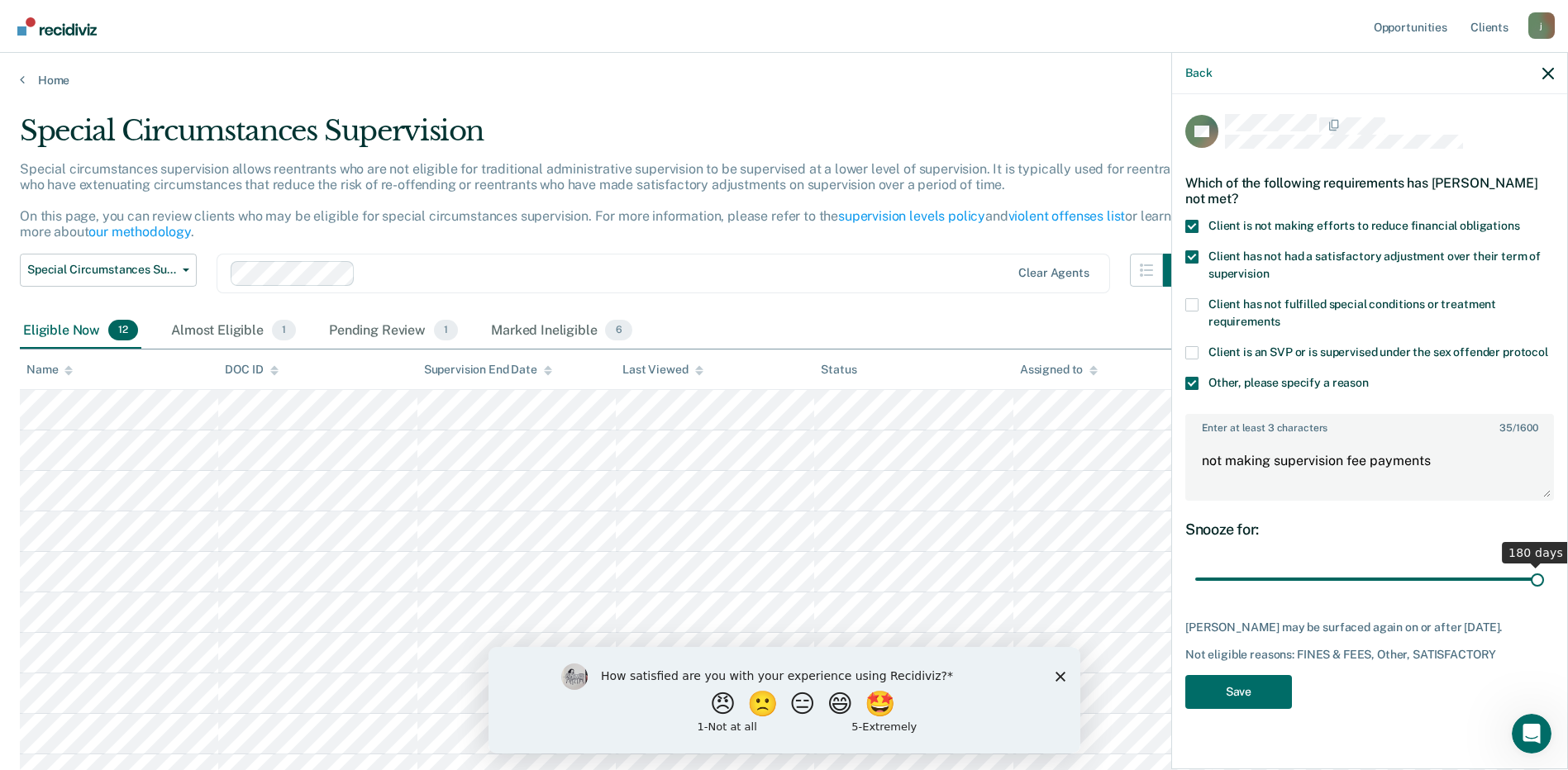
drag, startPoint x: 1259, startPoint y: 581, endPoint x: 1841, endPoint y: 512, distance: 586.1
type input "180"
click at [1545, 565] on input "range" at bounding box center [1369, 580] width 348 height 29
click at [1231, 698] on button "Save" at bounding box center [1239, 692] width 107 height 34
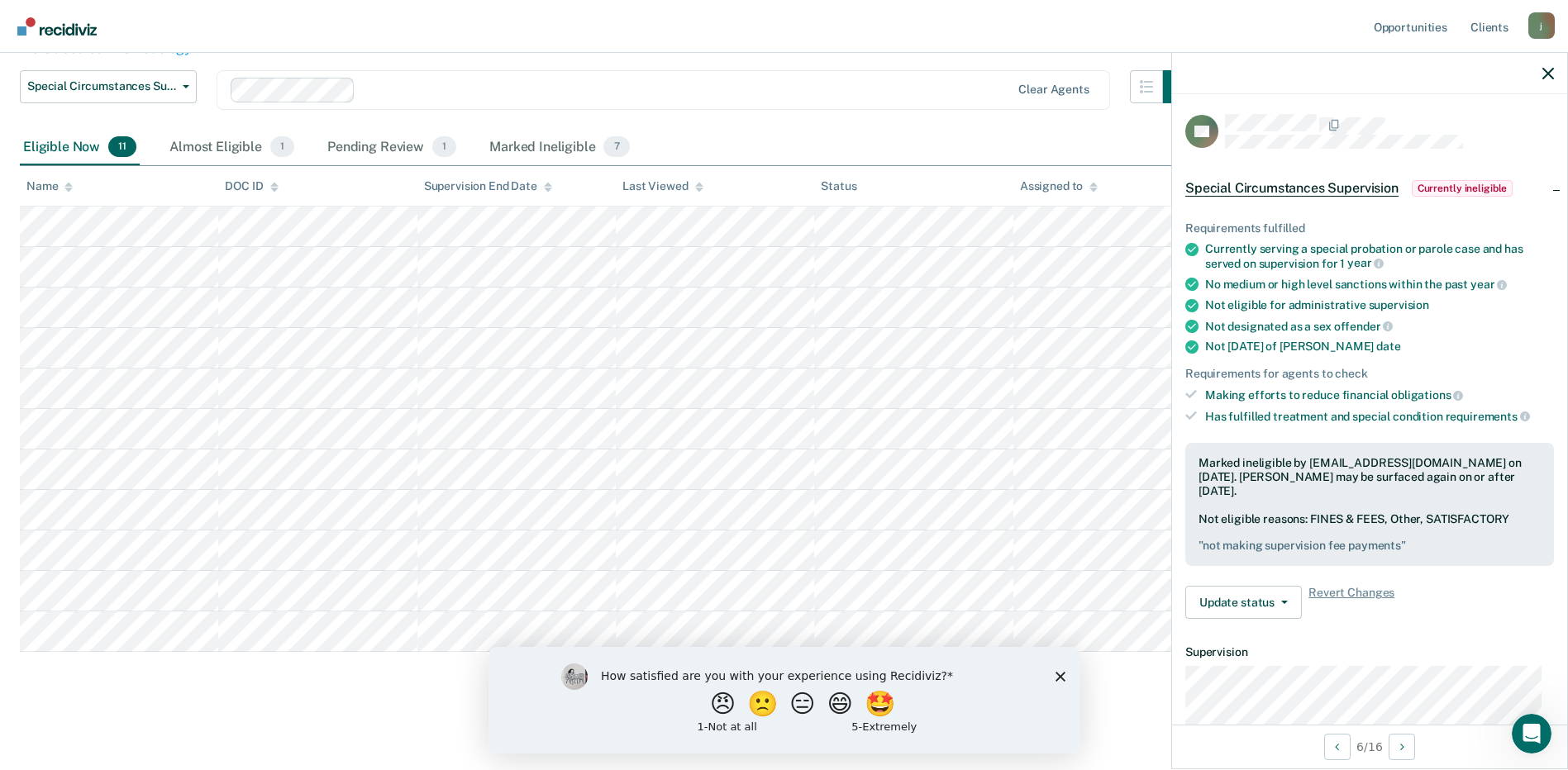
scroll to position [184, 0]
